Goal: Task Accomplishment & Management: Manage account settings

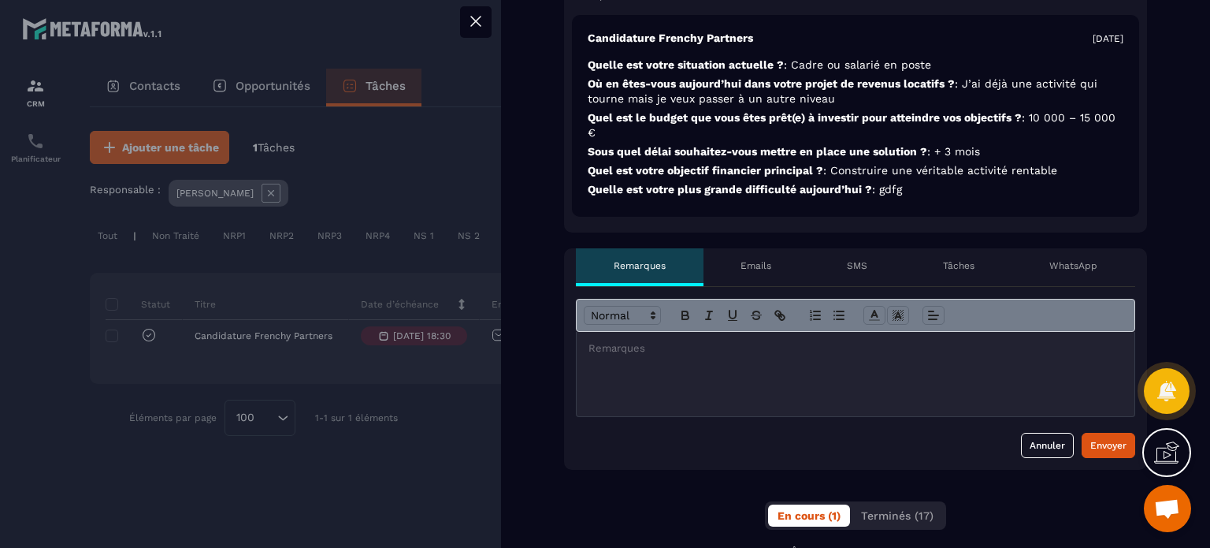
scroll to position [473, 0]
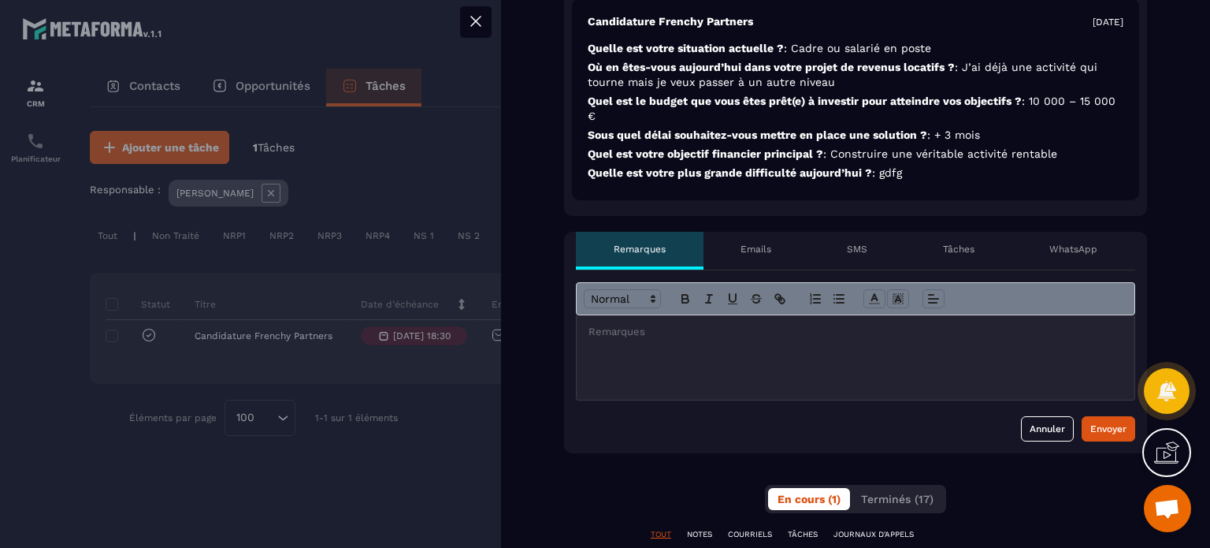
click at [647, 340] on div at bounding box center [856, 357] width 558 height 84
drag, startPoint x: 714, startPoint y: 337, endPoint x: 577, endPoint y: 337, distance: 137.1
click at [577, 337] on div "**********" at bounding box center [856, 357] width 558 height 84
click at [1039, 428] on button "Annuler" at bounding box center [1047, 428] width 53 height 25
click at [1036, 437] on button "Annuler" at bounding box center [1047, 428] width 53 height 25
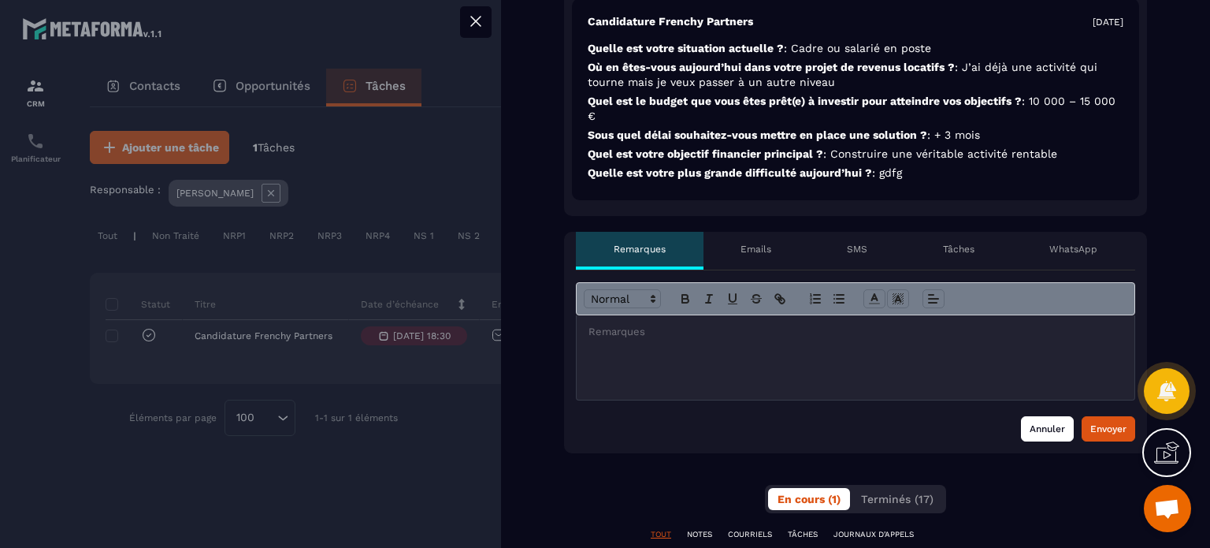
click at [1037, 423] on button "Annuler" at bounding box center [1047, 428] width 53 height 25
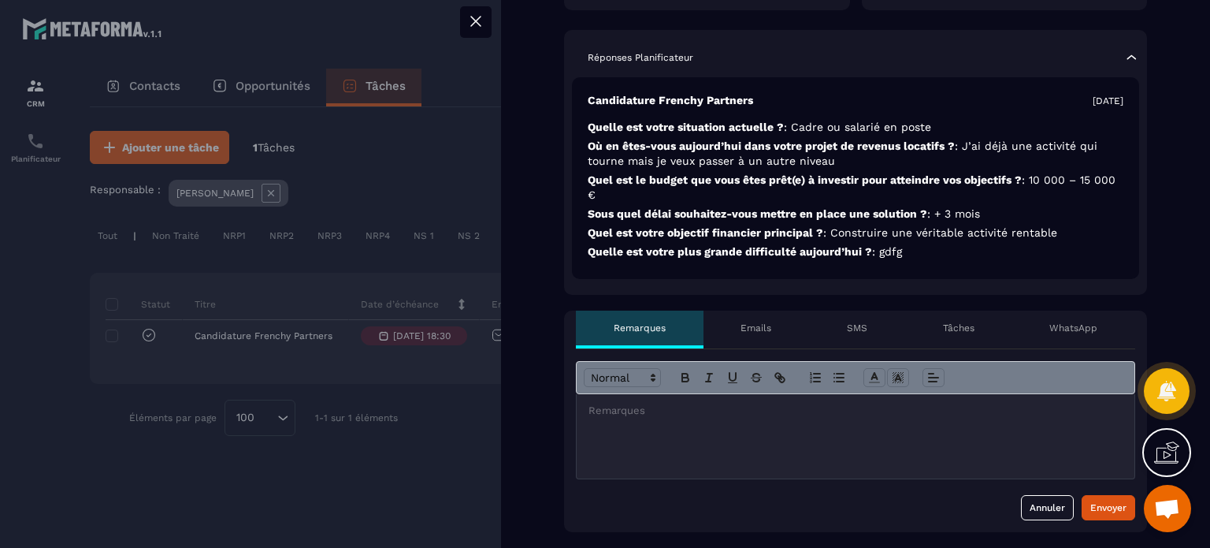
scroll to position [315, 0]
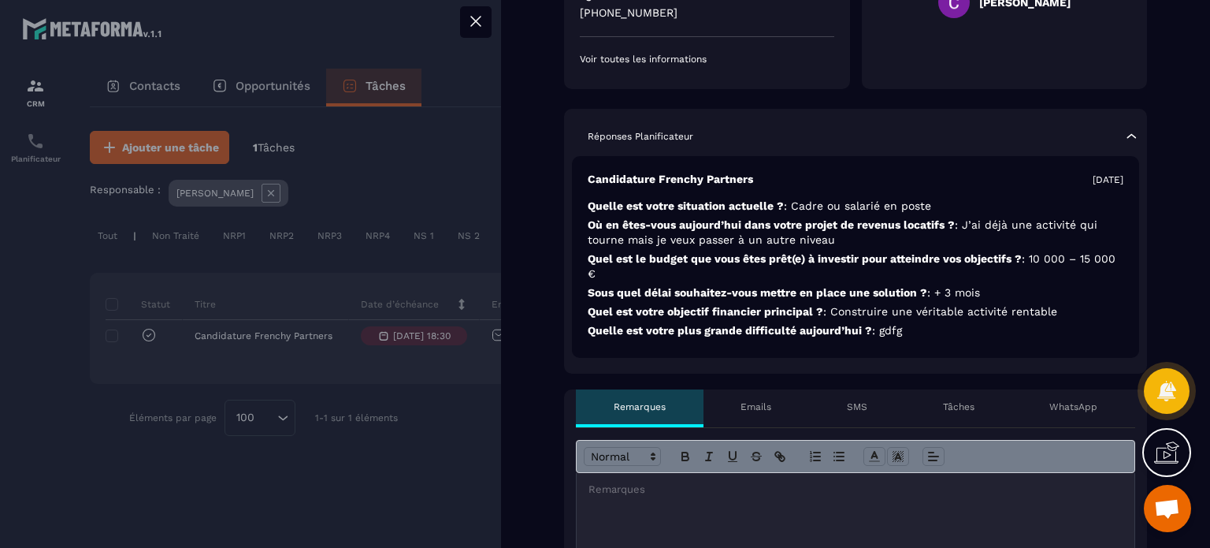
click at [485, 24] on button at bounding box center [476, 22] width 32 height 32
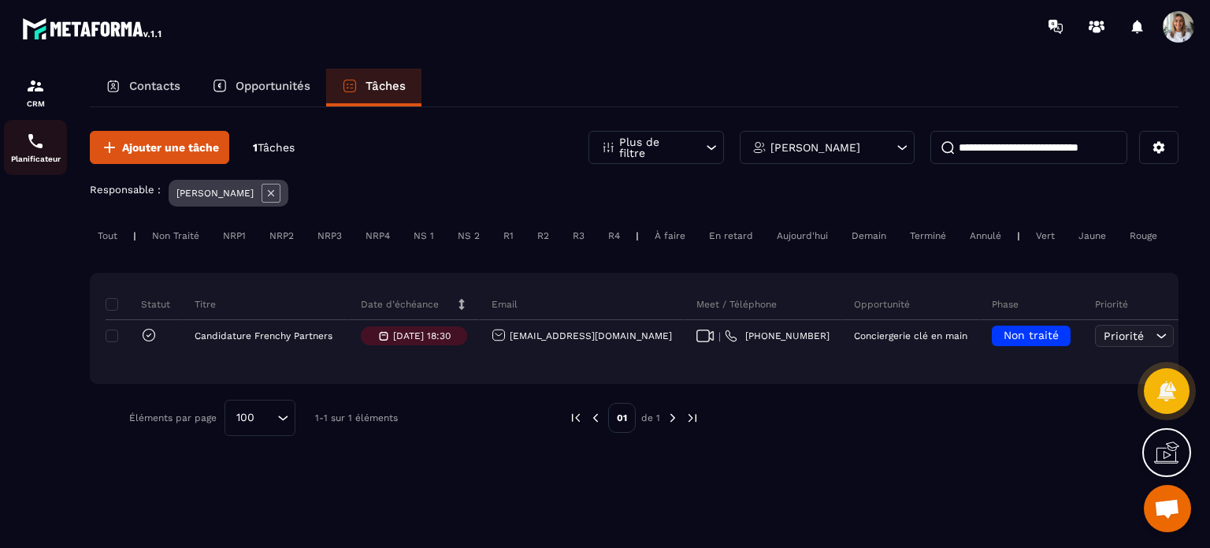
click at [43, 136] on img at bounding box center [35, 141] width 19 height 19
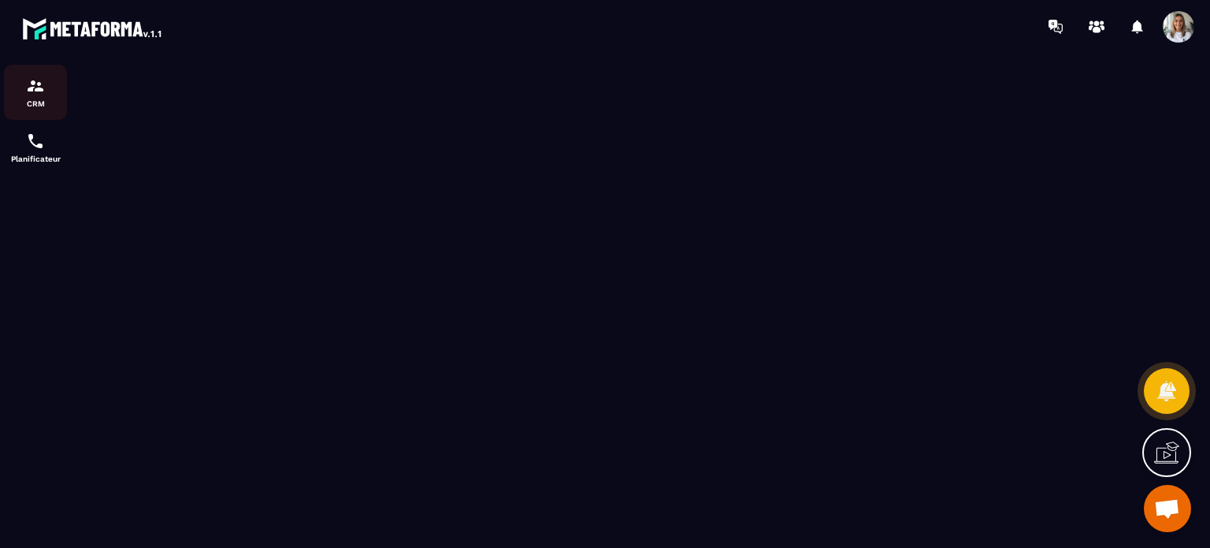
click at [43, 101] on p "CRM" at bounding box center [35, 103] width 63 height 9
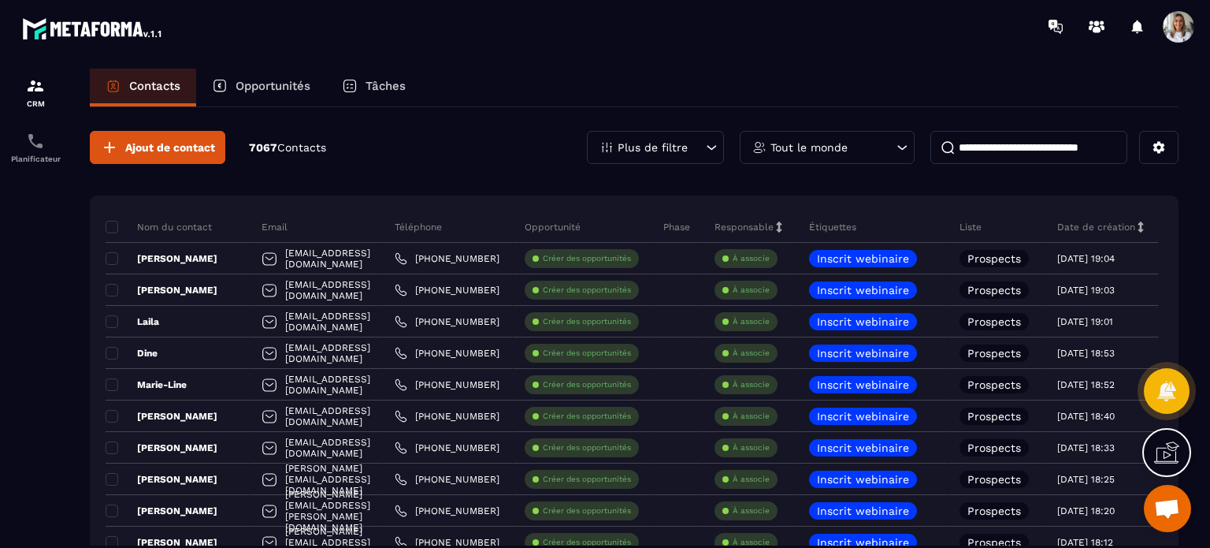
click at [385, 95] on div "Tâches" at bounding box center [373, 88] width 95 height 38
